Goal: Task Accomplishment & Management: Manage account settings

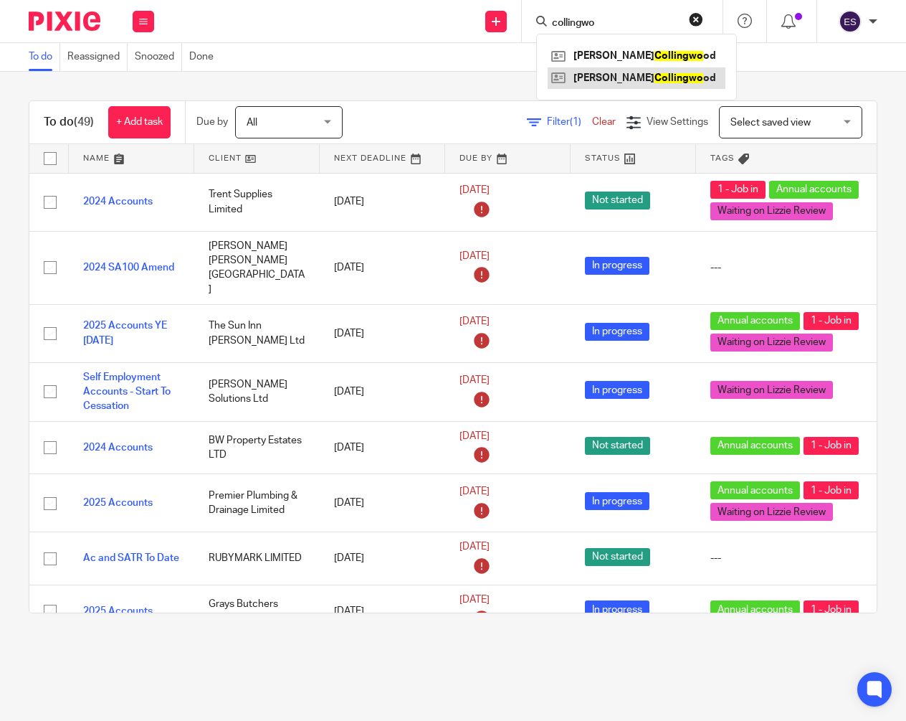
type input "collingwo"
click at [582, 84] on link at bounding box center [637, 78] width 178 height 22
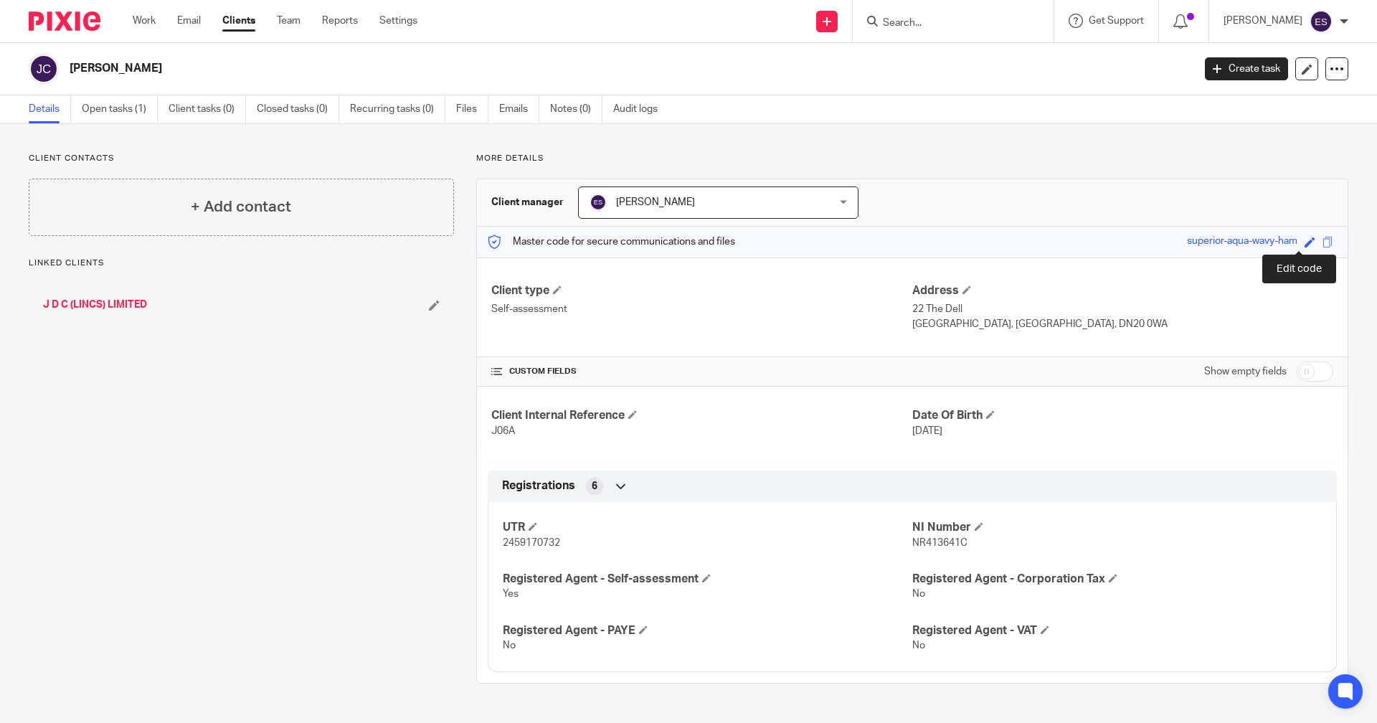
click at [1304, 240] on span at bounding box center [1309, 242] width 11 height 11
type input "superior-aqua-wavy-ham"
click at [1302, 241] on icon at bounding box center [1306, 241] width 9 height 9
click at [1306, 377] on input "checkbox" at bounding box center [1314, 371] width 37 height 20
checkbox input "true"
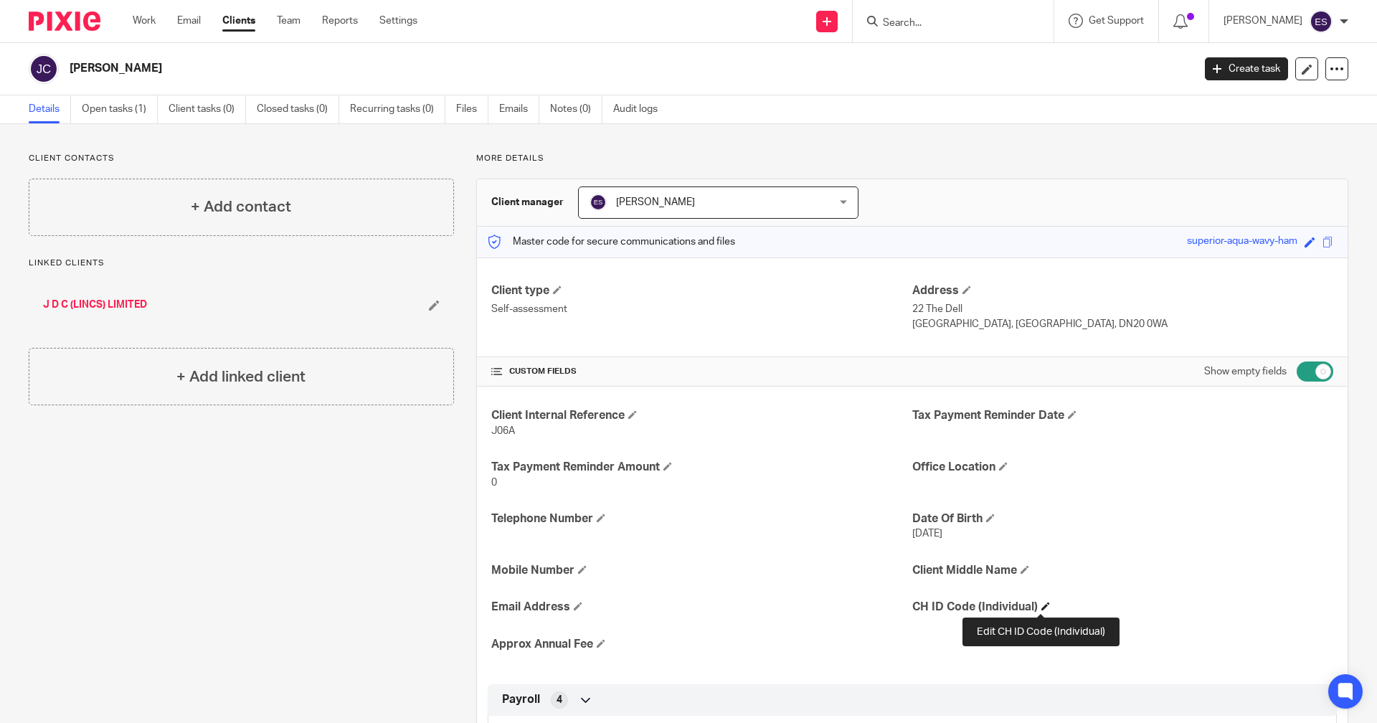
click at [1041, 609] on span at bounding box center [1045, 606] width 9 height 9
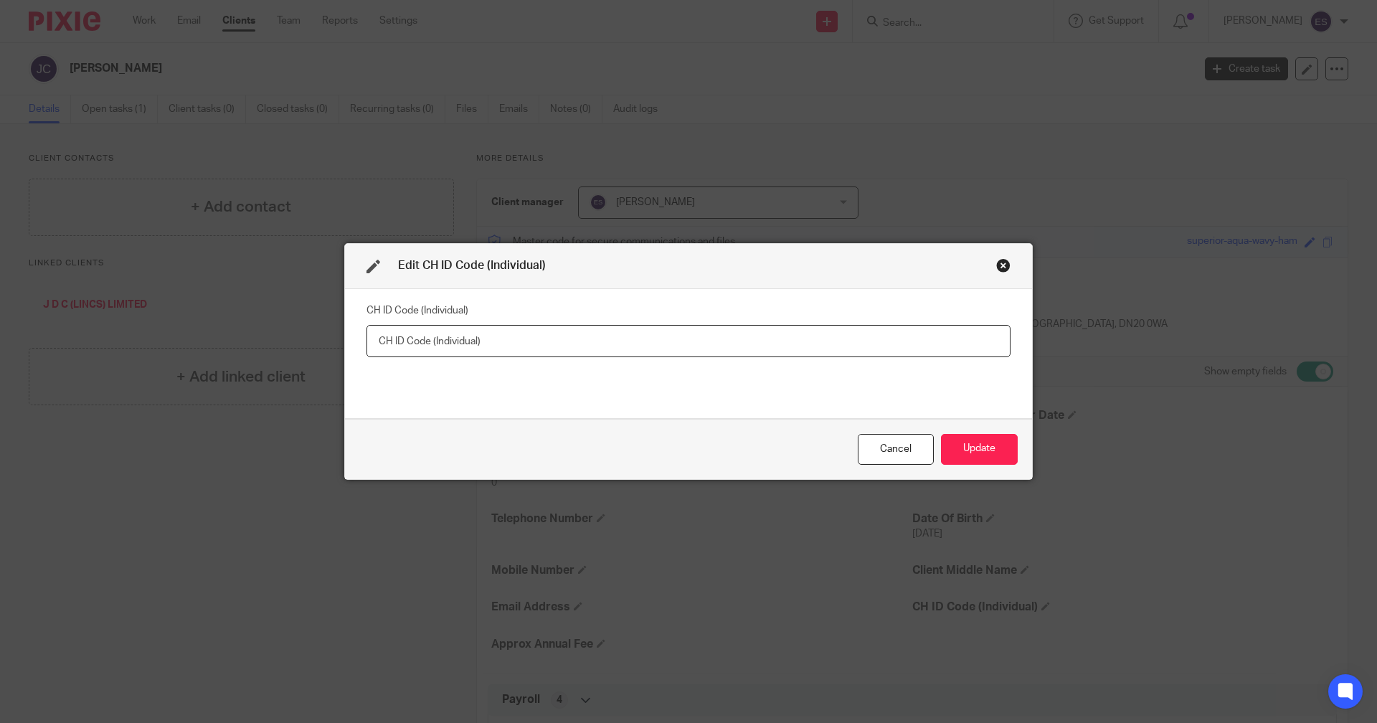
click at [492, 338] on input "text" at bounding box center [688, 341] width 644 height 32
paste input "C9X-QHY3-2223"
type input "C9X-QHY3-2223"
click at [1008, 446] on button "Update" at bounding box center [979, 449] width 77 height 31
